Goal: Task Accomplishment & Management: Use online tool/utility

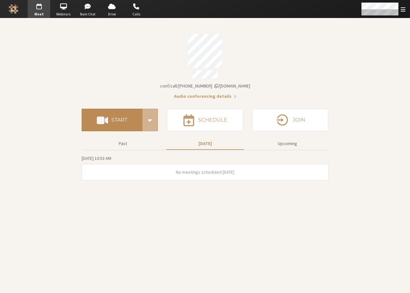
click at [92, 114] on button "Start" at bounding box center [112, 120] width 61 height 22
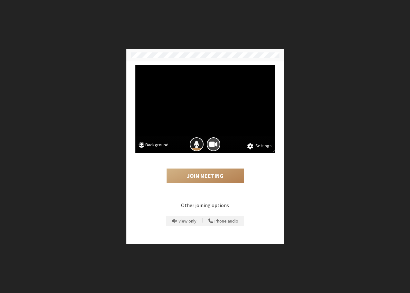
click at [198, 145] on span "Mic is on" at bounding box center [196, 144] width 5 height 9
click at [208, 140] on button "Camera is on" at bounding box center [214, 144] width 14 height 14
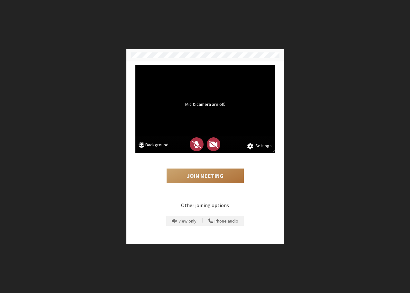
click at [209, 174] on button "Join Meeting" at bounding box center [204, 175] width 77 height 15
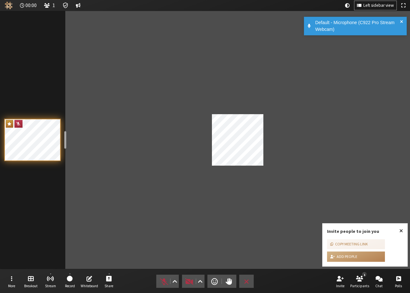
click at [403, 227] on button "Close popover" at bounding box center [400, 230] width 13 height 15
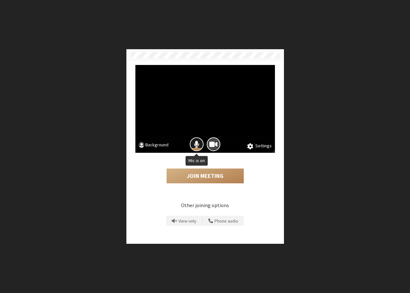
click at [196, 142] on span "Mic is on" at bounding box center [196, 144] width 5 height 9
click at [210, 141] on span "Camera is on" at bounding box center [213, 144] width 8 height 9
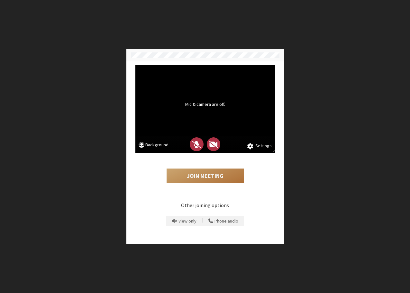
click at [205, 174] on button "Join Meeting" at bounding box center [204, 175] width 77 height 15
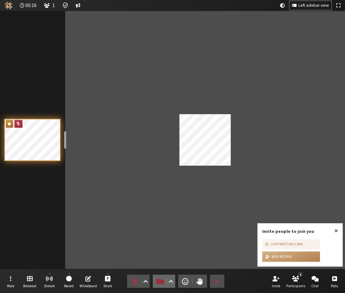
click at [157, 280] on span "Start video (Alt+V)" at bounding box center [160, 281] width 9 height 9
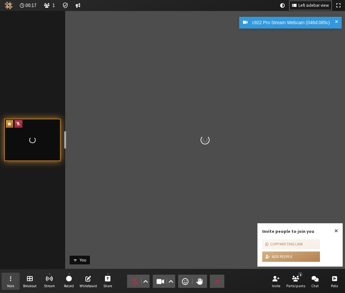
drag, startPoint x: 13, startPoint y: 279, endPoint x: 15, endPoint y: 277, distance: 3.4
click at [12, 279] on button "More" at bounding box center [11, 280] width 18 height 17
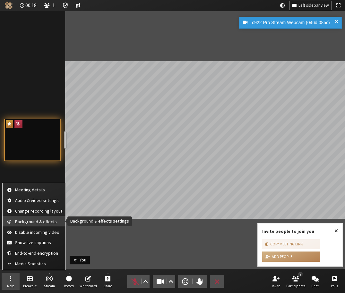
click at [40, 221] on span "Background & effects" at bounding box center [38, 221] width 47 height 5
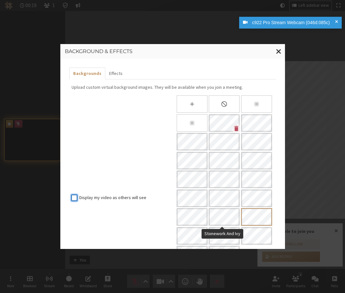
scroll to position [72, 0]
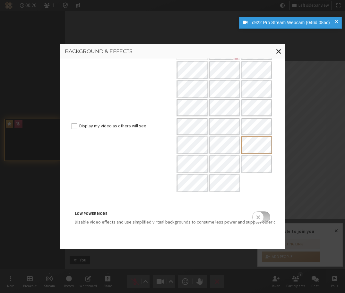
click at [255, 218] on input "checkbox" at bounding box center [261, 217] width 18 height 12
click at [256, 223] on p "Disable video effects and use simplified virtual backgrounds to consume less po…" at bounding box center [173, 221] width 196 height 7
click at [259, 218] on input "checkbox" at bounding box center [261, 217] width 18 height 12
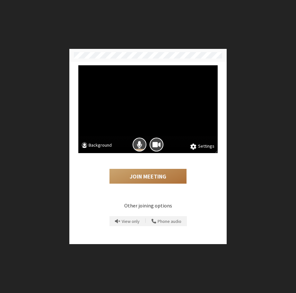
click at [145, 175] on button "Join Meeting" at bounding box center [148, 176] width 77 height 15
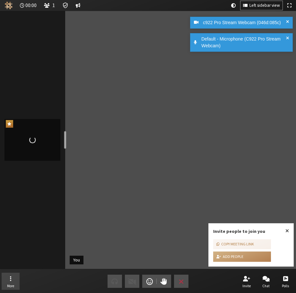
click at [11, 279] on button "More" at bounding box center [11, 280] width 18 height 17
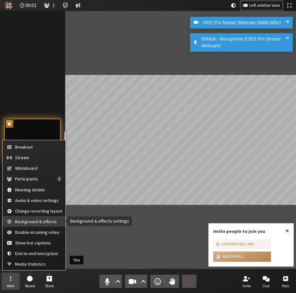
click at [31, 218] on button "Background & effects" at bounding box center [34, 221] width 63 height 11
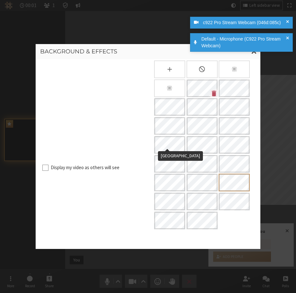
scroll to position [66, 0]
